Goal: Check status: Check status

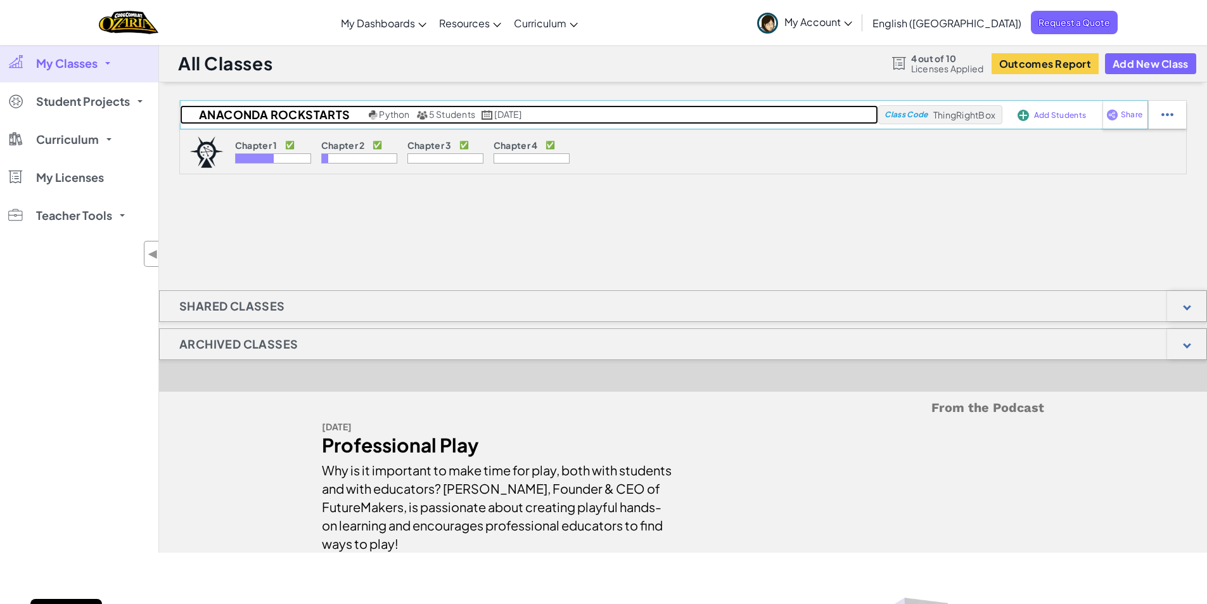
click at [461, 114] on span "5 Students" at bounding box center [452, 113] width 46 height 11
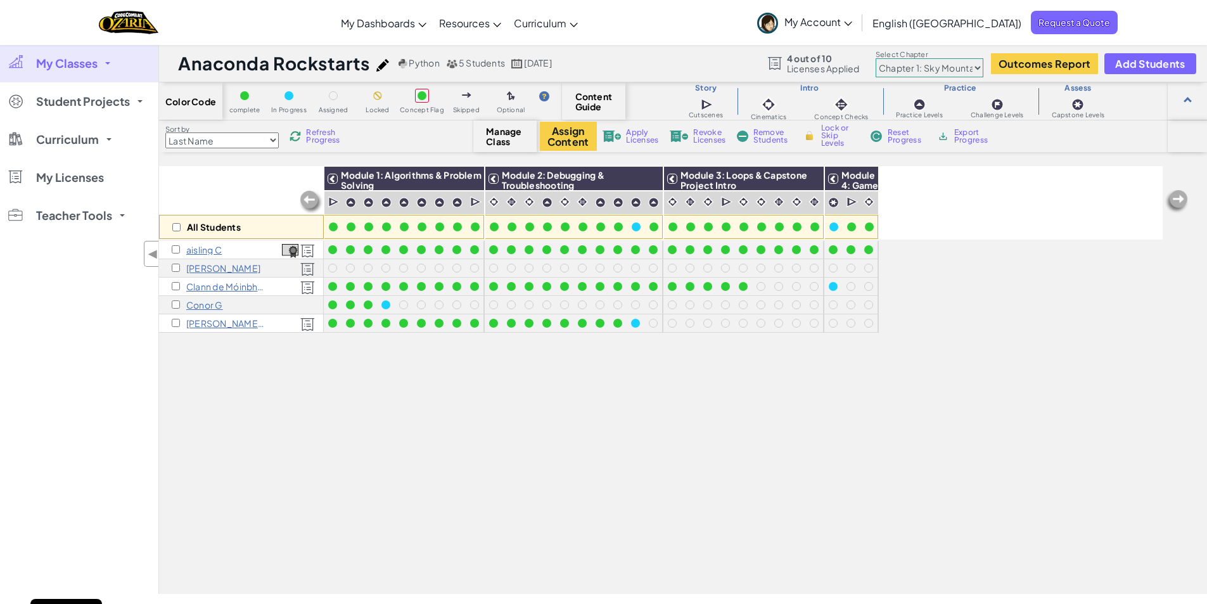
click at [1183, 200] on img at bounding box center [1176, 201] width 25 height 25
click at [978, 67] on select "Chapter 1: Sky Mountain Chapter 2: The Moon Dancers Chapter 3: The Phoenix Land…" at bounding box center [930, 67] width 108 height 19
select select "5d8a57abe8919b28d5113af1"
click at [876, 58] on select "Chapter 1: Sky Mountain Chapter 2: The Moon Dancers Chapter 3: The Phoenix Land…" at bounding box center [930, 67] width 108 height 19
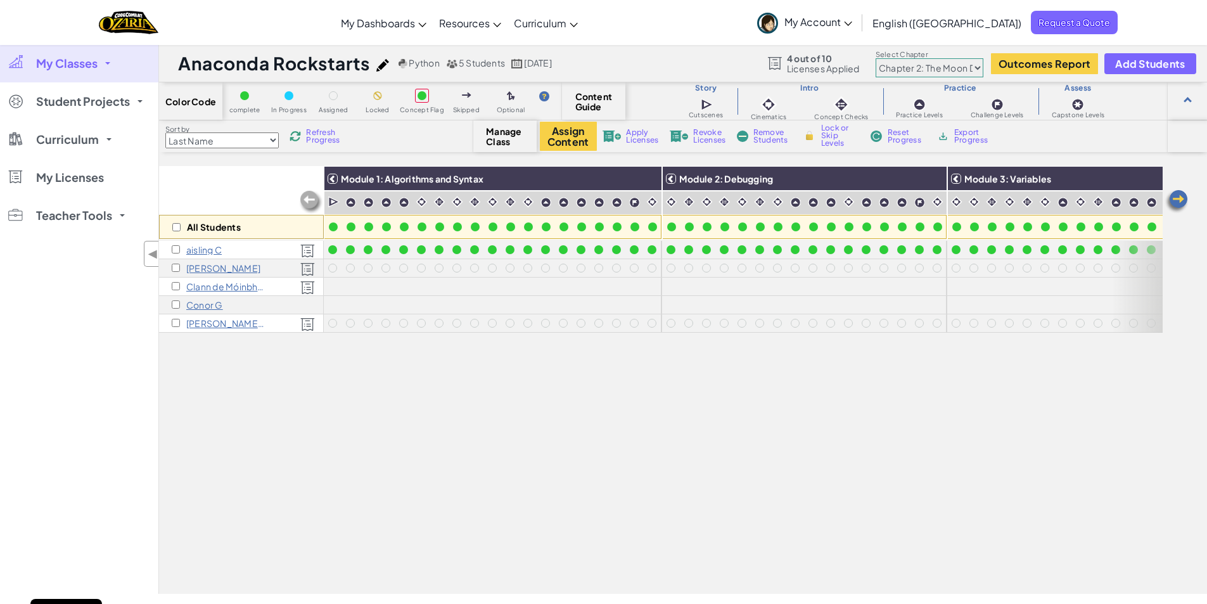
click at [1179, 201] on img at bounding box center [1176, 201] width 25 height 25
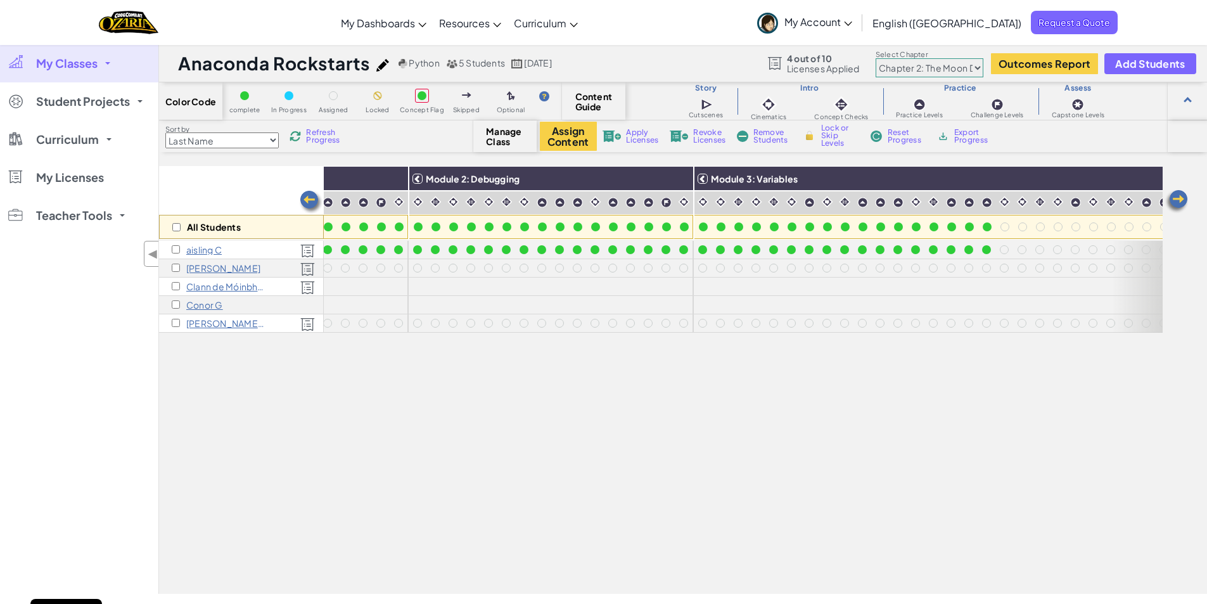
click at [1179, 201] on img at bounding box center [1176, 201] width 25 height 25
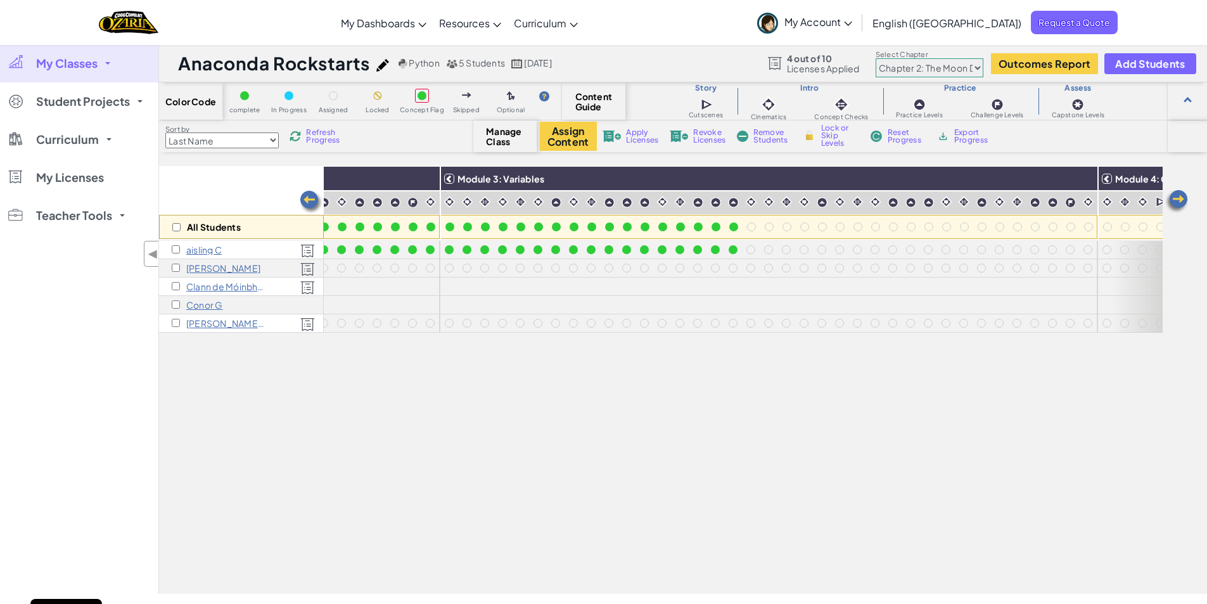
click at [1179, 200] on img at bounding box center [1176, 201] width 25 height 25
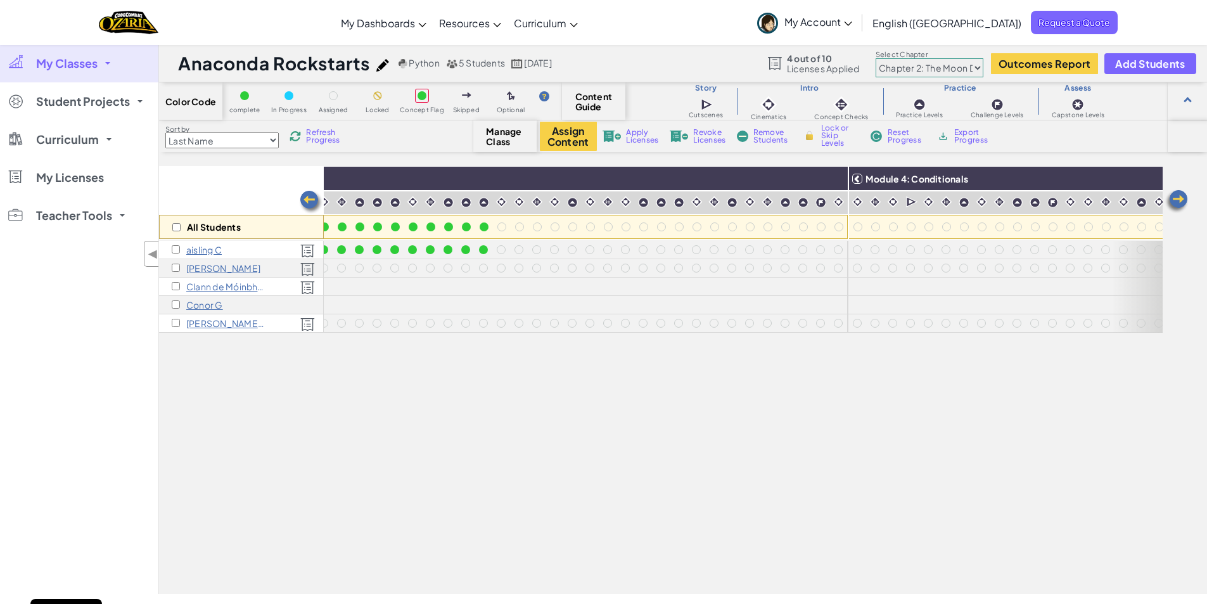
scroll to position [0, 760]
click at [1179, 200] on img at bounding box center [1176, 201] width 25 height 25
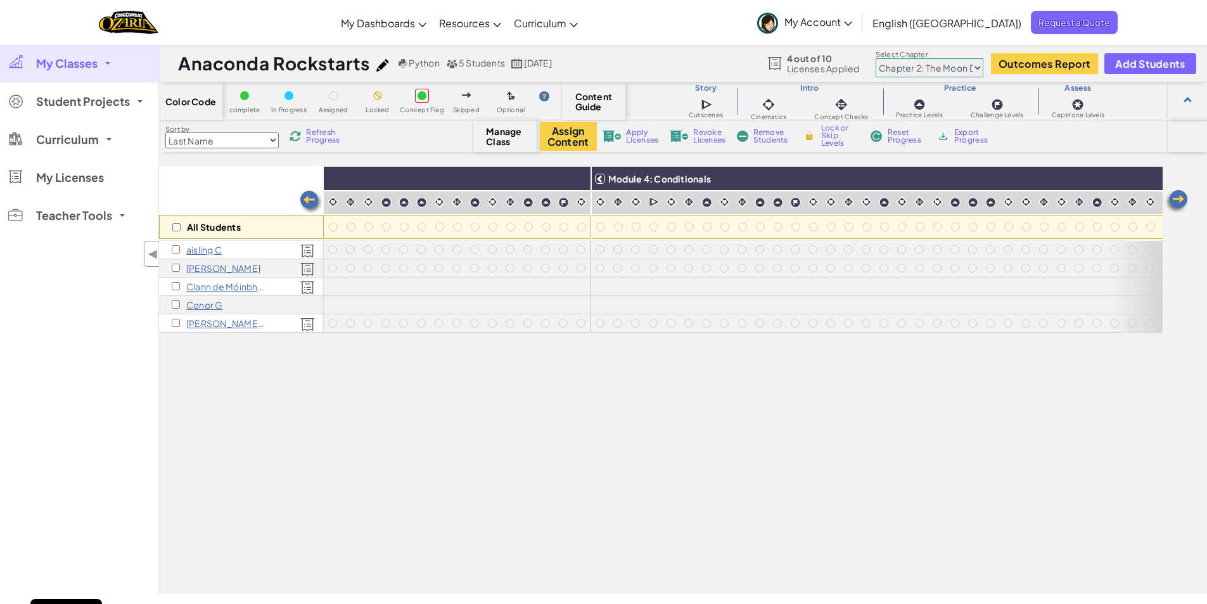
click at [1179, 200] on img at bounding box center [1176, 201] width 25 height 25
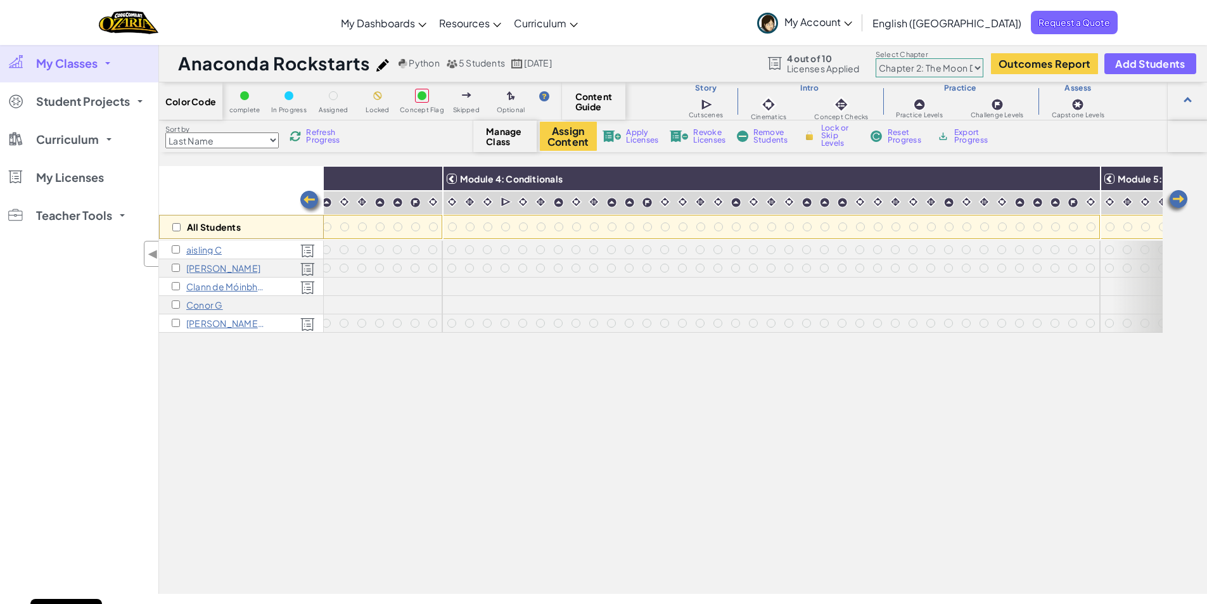
scroll to position [0, 1253]
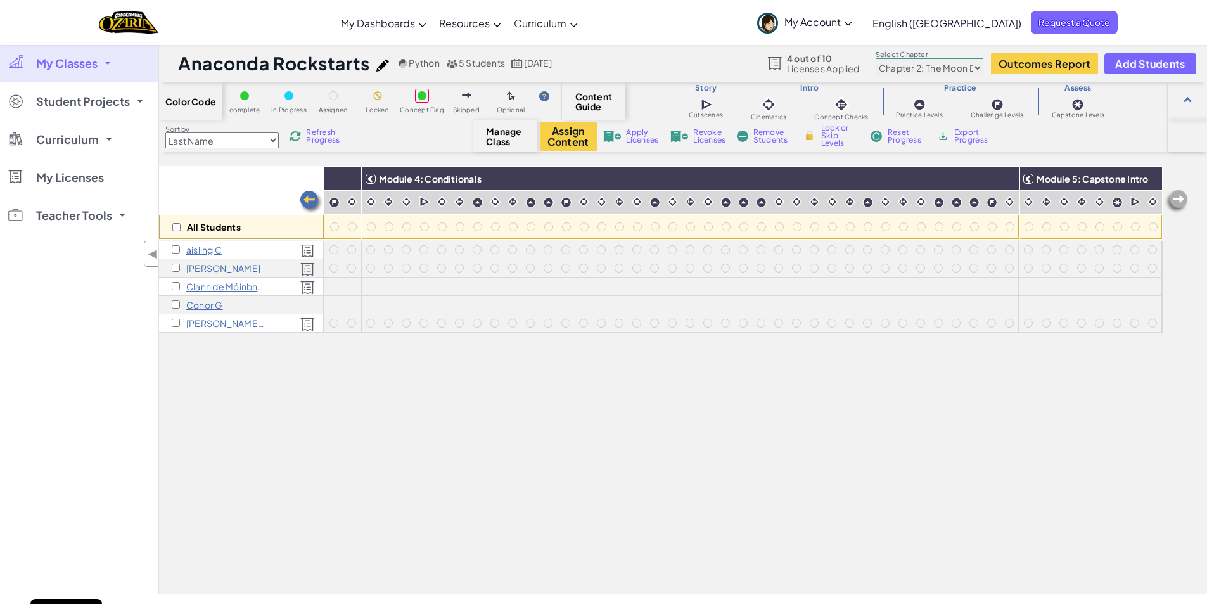
click at [1179, 200] on img at bounding box center [1176, 201] width 25 height 25
click at [1043, 61] on button "Outcomes Report" at bounding box center [1044, 63] width 107 height 21
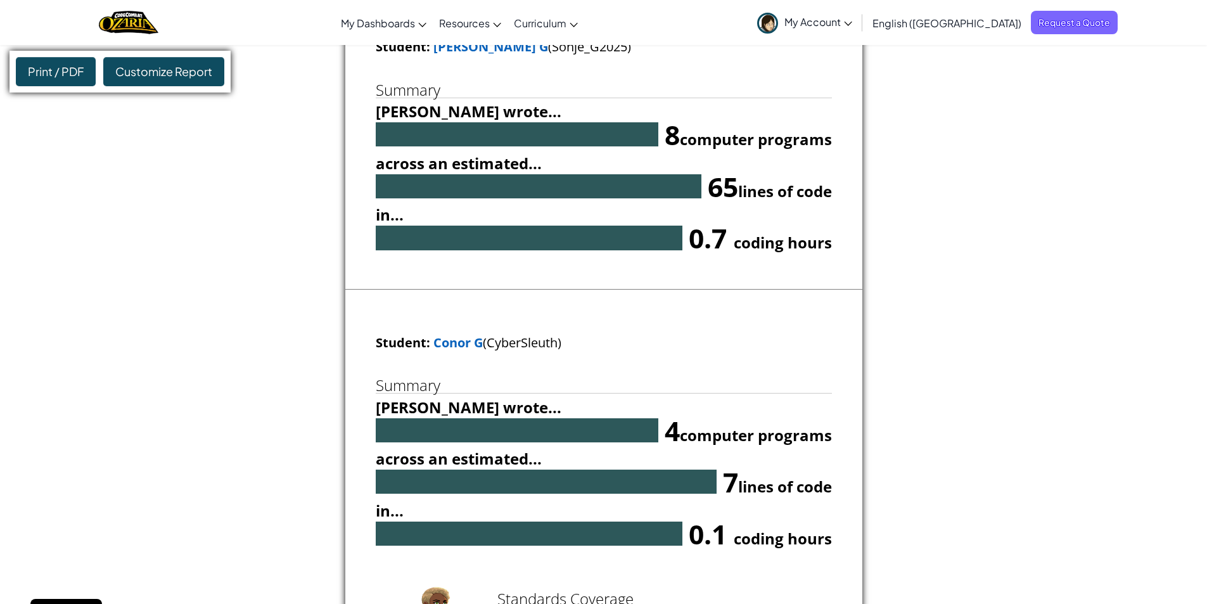
scroll to position [1521, 0]
